Goal: Task Accomplishment & Management: Manage account settings

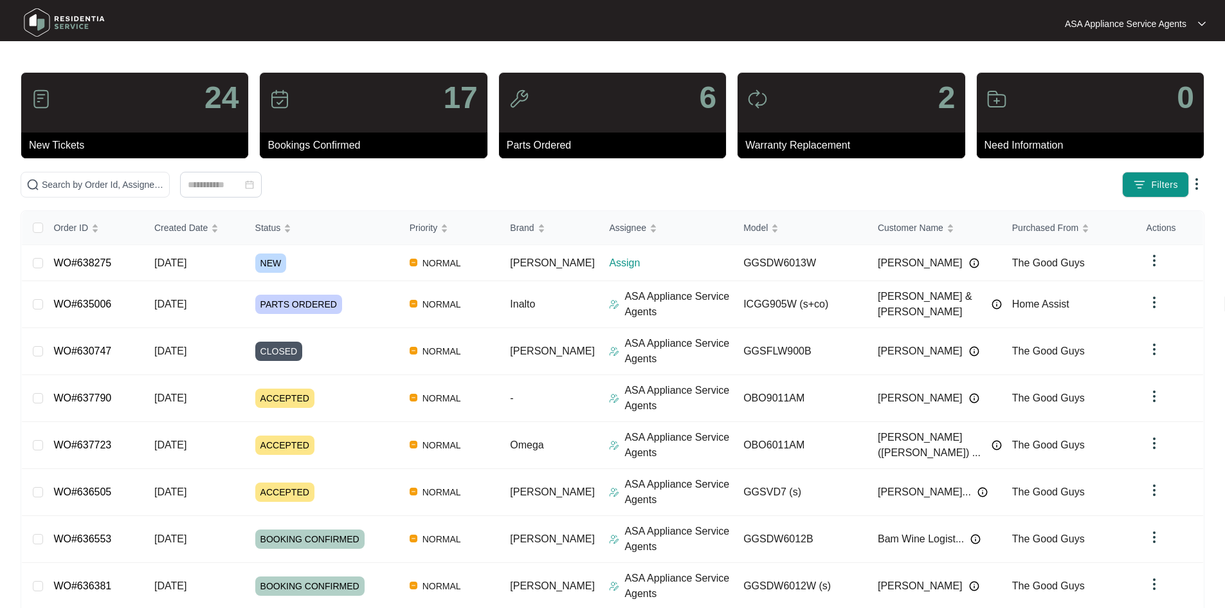
click at [127, 170] on div "24 New Tickets 17 Bookings Confirmed 6 Parts Ordered 2 Warranty Replacement 0 N…" at bounding box center [613, 408] width 1184 height 673
click at [124, 180] on input "text" at bounding box center [103, 185] width 122 height 14
paste input "638275"
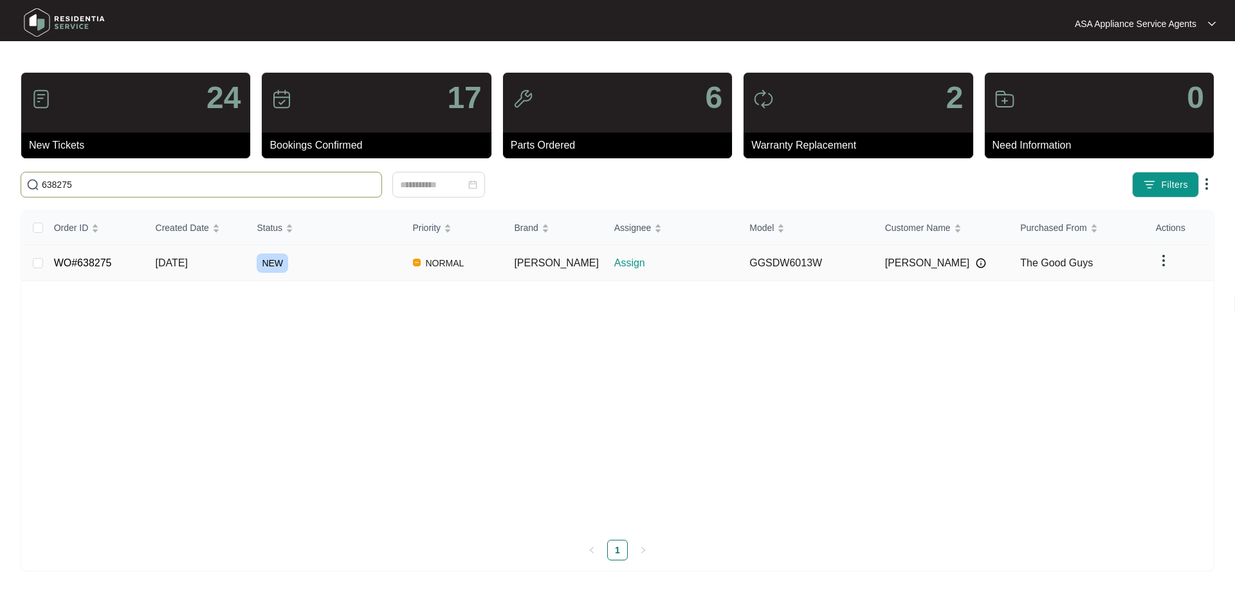
type input "638275"
click at [196, 254] on td "[DATE]" at bounding box center [196, 263] width 102 height 36
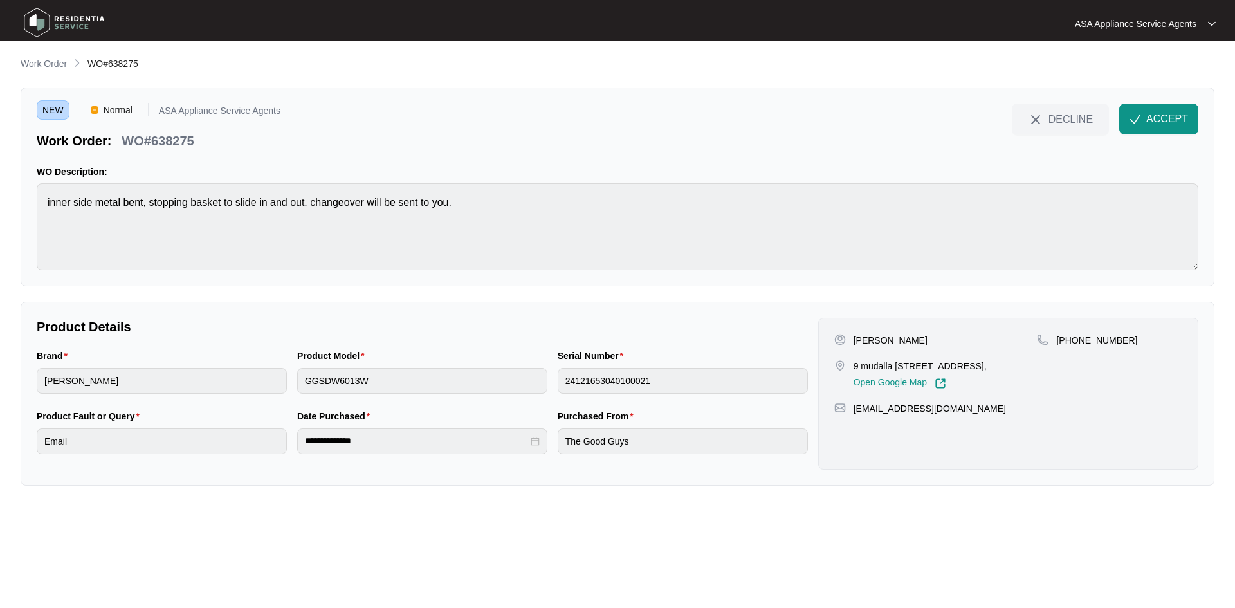
click at [893, 337] on p "[PERSON_NAME]" at bounding box center [891, 340] width 74 height 13
copy p "Ball"
click at [866, 337] on p "[PERSON_NAME]" at bounding box center [891, 340] width 74 height 13
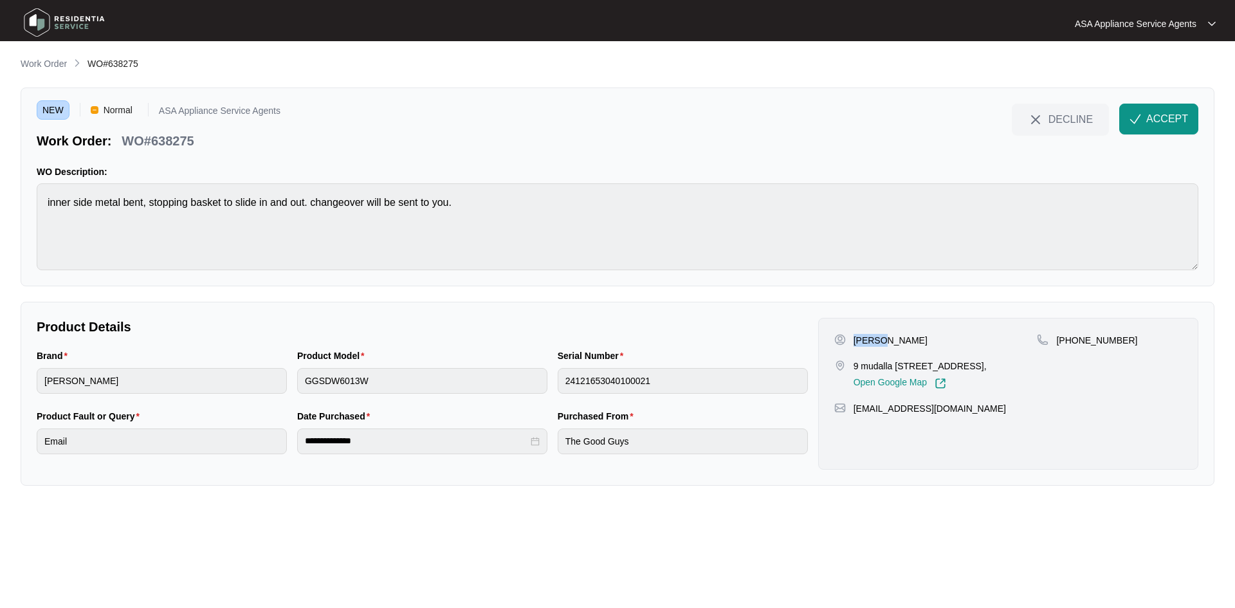
copy p "[PERSON_NAME]"
drag, startPoint x: 901, startPoint y: 367, endPoint x: 846, endPoint y: 367, distance: 54.7
click at [846, 367] on div "[STREET_ADDRESS], Open Google Map" at bounding box center [935, 375] width 203 height 30
copy div "9 mudalla pl"
click at [938, 363] on p "9 mudalla [STREET_ADDRESS]," at bounding box center [920, 366] width 133 height 13
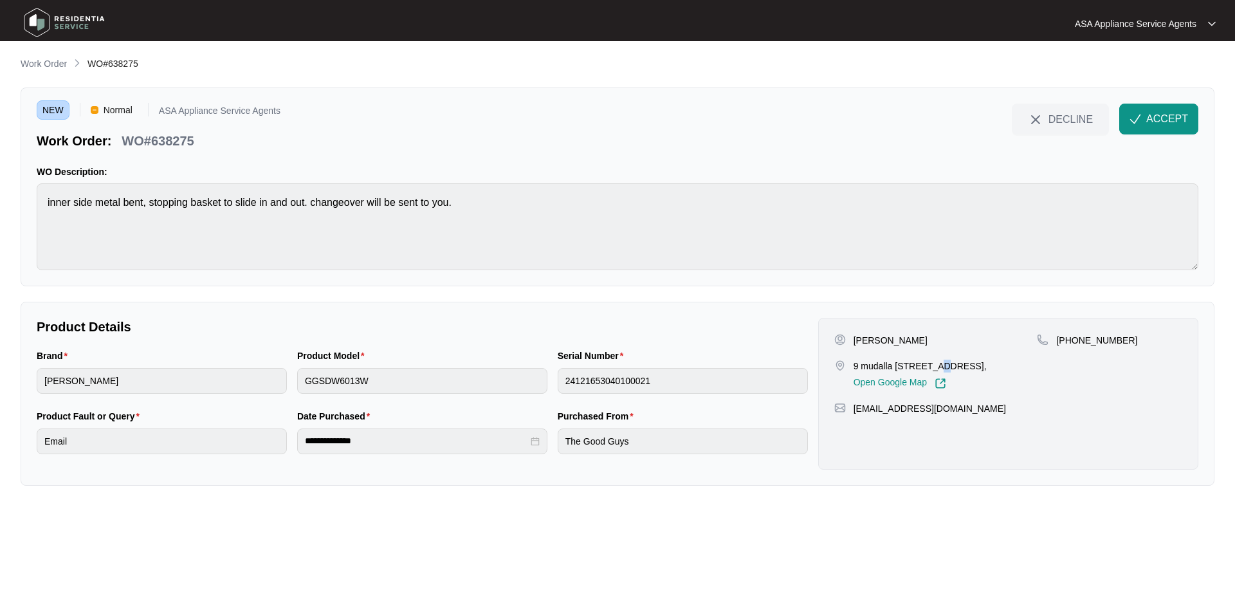
click at [937, 363] on p "9 mudalla [STREET_ADDRESS]," at bounding box center [920, 366] width 133 height 13
click at [932, 365] on p "9 mudalla [STREET_ADDRESS]," at bounding box center [920, 366] width 133 height 13
drag, startPoint x: 929, startPoint y: 365, endPoint x: 871, endPoint y: 373, distance: 59.0
click at [927, 366] on p "9 mudalla [STREET_ADDRESS]," at bounding box center [920, 366] width 133 height 13
copy p "Wanneroo"
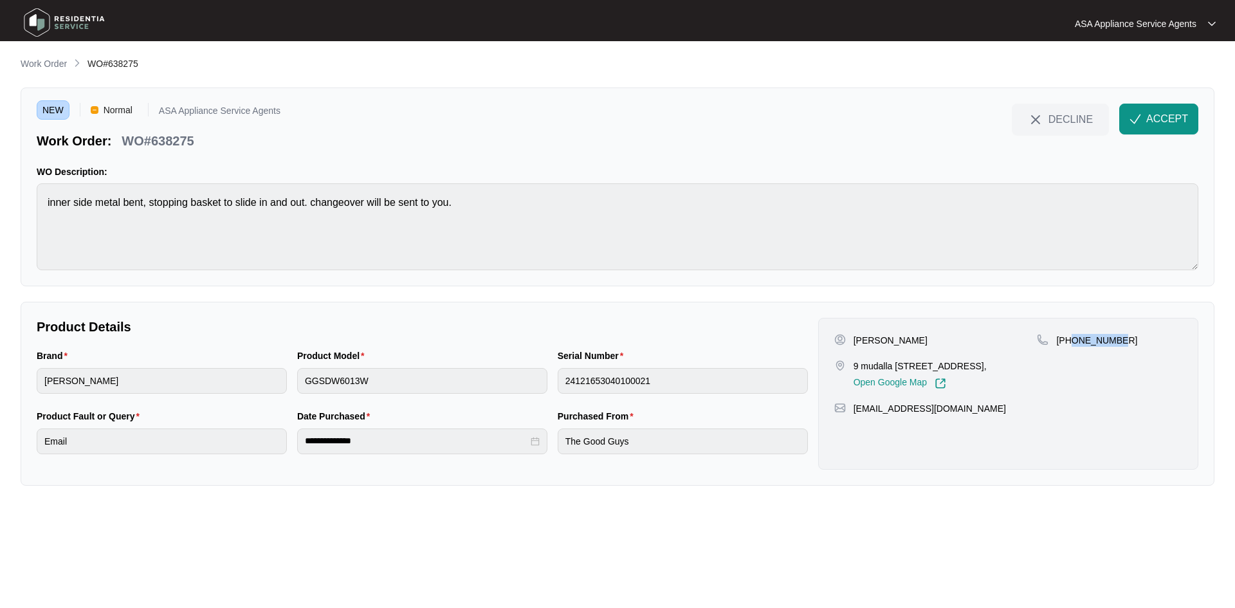
drag, startPoint x: 1072, startPoint y: 339, endPoint x: 1132, endPoint y: 341, distance: 60.5
click at [1132, 341] on div "[PHONE_NUMBER]" at bounding box center [1109, 340] width 145 height 13
copy p "400535286"
drag, startPoint x: 955, startPoint y: 407, endPoint x: 848, endPoint y: 413, distance: 106.9
click at [848, 413] on div "[EMAIL_ADDRESS][DOMAIN_NAME]" at bounding box center [1008, 408] width 348 height 13
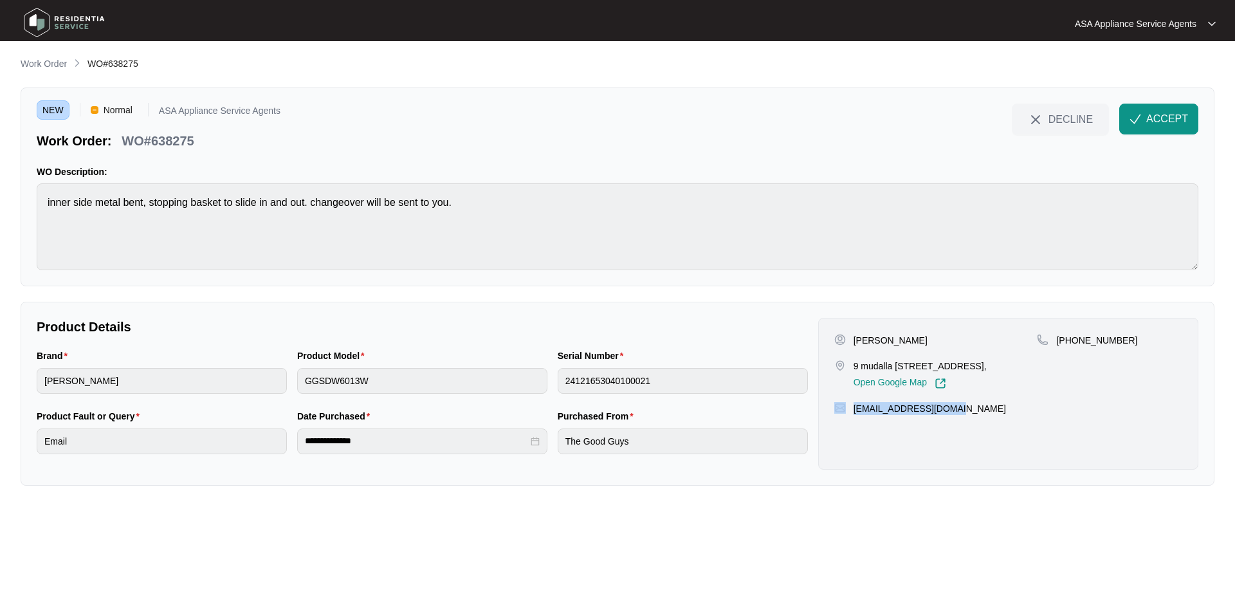
copy div "[EMAIL_ADDRESS][DOMAIN_NAME]"
click at [284, 385] on div "Brand [PERSON_NAME] Product Model GGSDW6013W Serial Number 24121653040100021" at bounding box center [422, 379] width 781 height 60
click at [520, 361] on div "Brand [PERSON_NAME] Product Model GGSDW6013W Serial Number 24121653040100021" at bounding box center [422, 379] width 781 height 60
drag, startPoint x: 202, startPoint y: 141, endPoint x: 118, endPoint y: 140, distance: 84.3
click at [118, 140] on div "Work Order: WO#638275" at bounding box center [159, 138] width 244 height 23
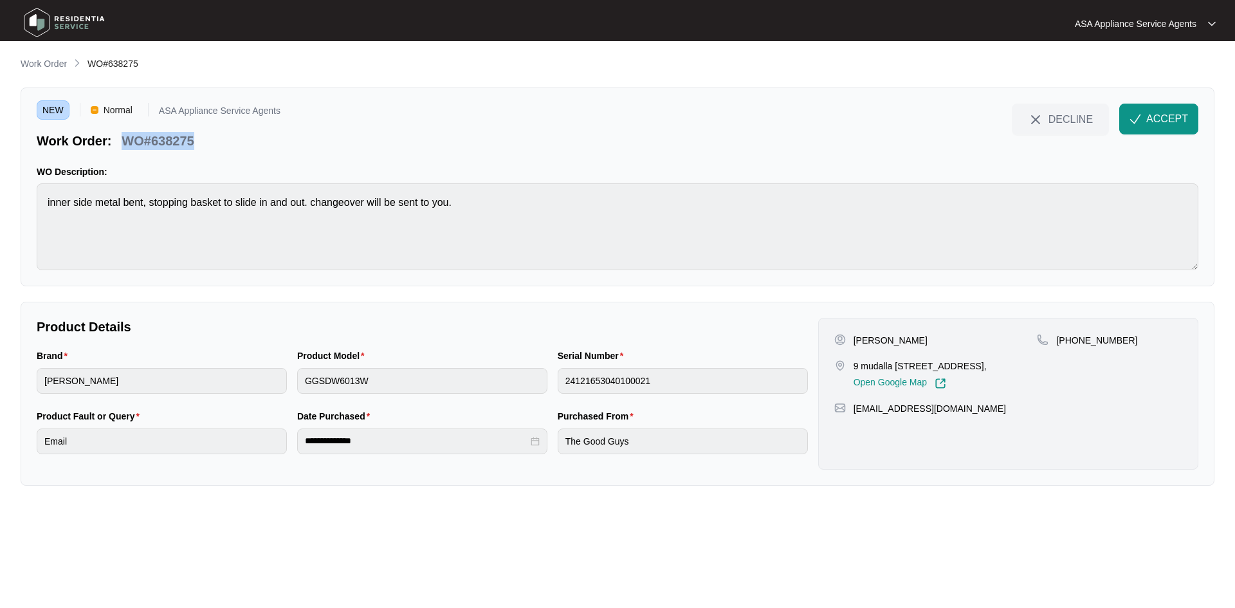
copy p "WO#638275"
click at [1157, 113] on span "ACCEPT" at bounding box center [1167, 118] width 42 height 15
